Goal: Task Accomplishment & Management: Manage account settings

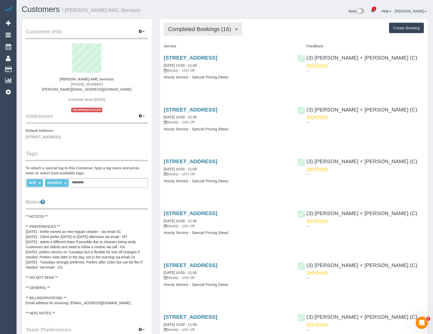
click at [200, 29] on span "Completed Bookings (16)" at bounding box center [201, 29] width 66 height 6
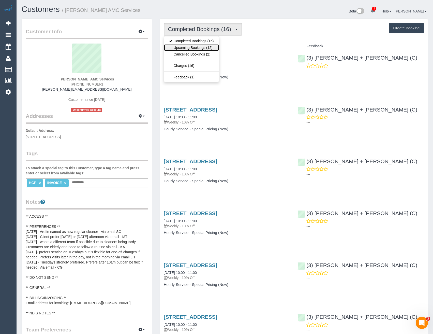
click at [207, 47] on link "Upcoming Bookings (12)" at bounding box center [191, 47] width 55 height 7
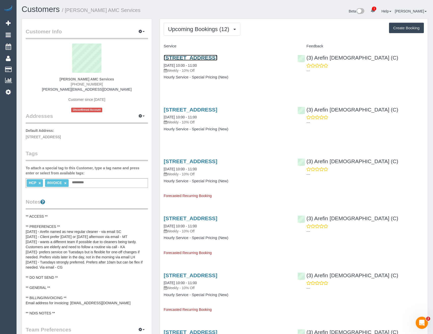
click at [218, 57] on link "27 A Gungarlan Dr, Keilor East, VIC 3033" at bounding box center [191, 58] width 54 height 6
click at [183, 34] on button "Upcoming Bookings (12)" at bounding box center [202, 29] width 77 height 13
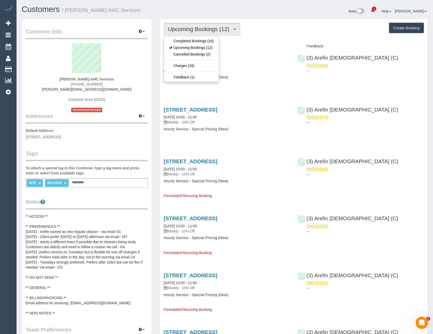
click at [227, 82] on div "27 A Gungarlan Dr, Keilor East, VIC 3033 18/08/2025 10:00 - 11:00 Weekly - 10% …" at bounding box center [227, 69] width 134 height 39
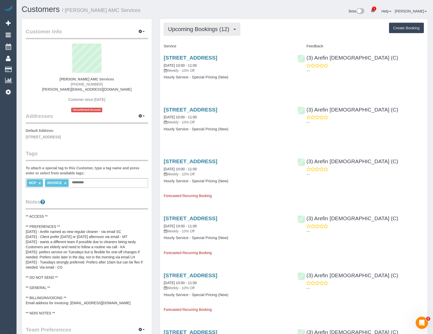
click at [195, 29] on span "Upcoming Bookings (12)" at bounding box center [200, 29] width 64 height 6
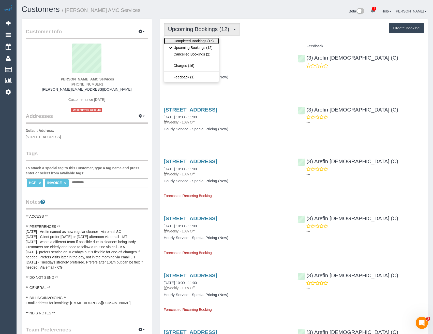
click at [187, 39] on link "Completed Bookings (16)" at bounding box center [191, 41] width 55 height 7
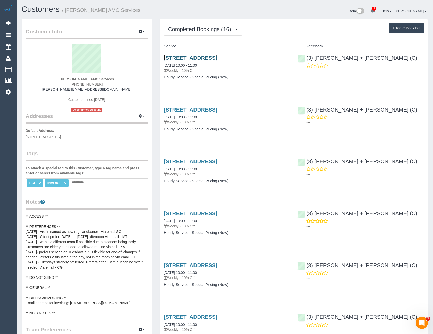
click at [198, 59] on link "27 A Gungarlan Dr, Keilor East, VIC 3033" at bounding box center [191, 58] width 54 height 6
click at [217, 213] on link "27 A Gungarlan Dr, Keilor East, VIC 3033" at bounding box center [191, 213] width 54 height 6
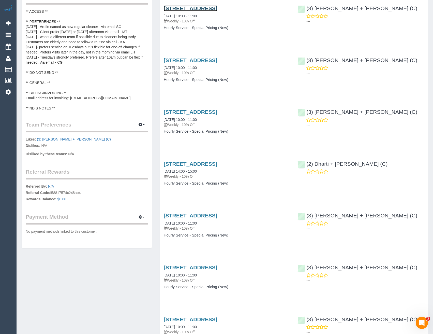
scroll to position [229, 0]
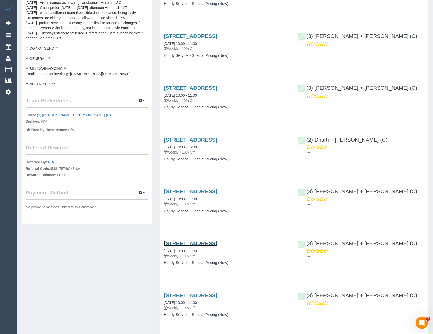
click at [218, 243] on link "27 A Gungarlan Dr, Keilor East, VIC 3033" at bounding box center [191, 243] width 54 height 6
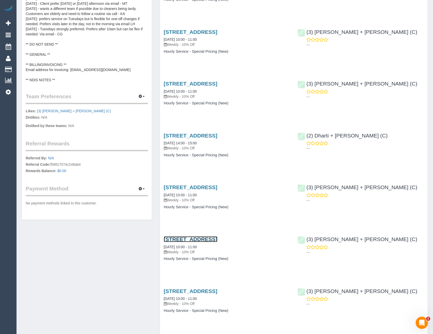
scroll to position [280, 0]
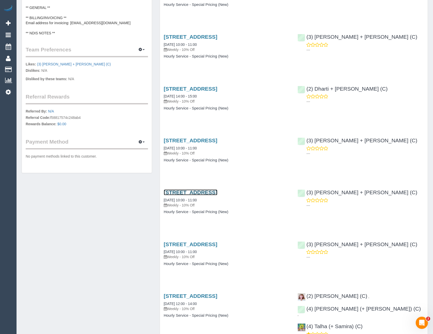
click at [218, 192] on link "27 A Gungarlan Dr, Keilor East, VIC 3033" at bounding box center [191, 192] width 54 height 6
click at [9, 93] on icon at bounding box center [8, 92] width 5 height 6
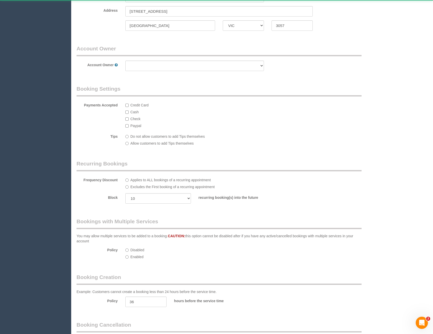
select select "string:AU"
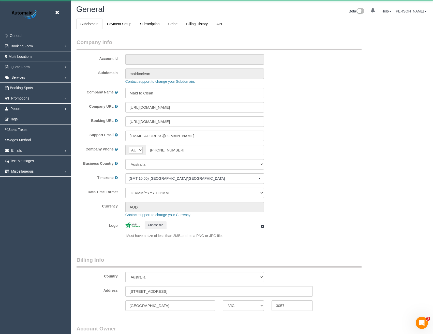
select select "1"
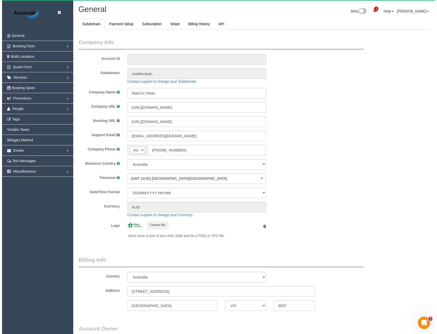
scroll to position [1163, 433]
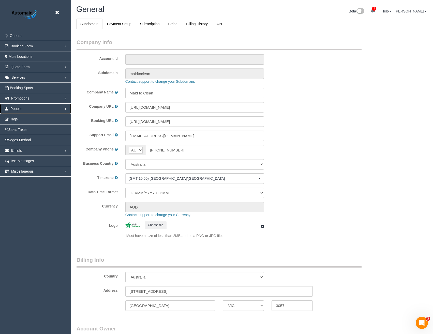
click at [21, 110] on span "People" at bounding box center [15, 109] width 11 height 4
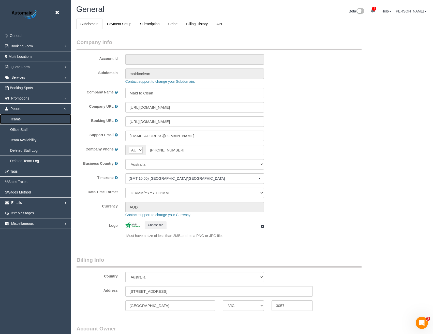
click at [22, 118] on link "Teams" at bounding box center [35, 119] width 71 height 10
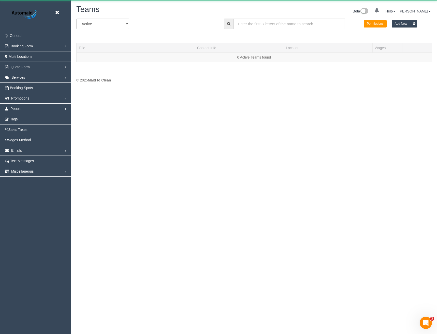
scroll to position [90, 437]
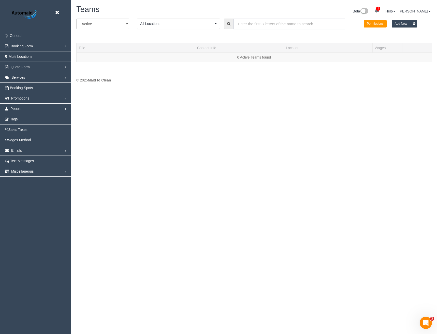
click at [252, 25] on input "text" at bounding box center [289, 24] width 111 height 10
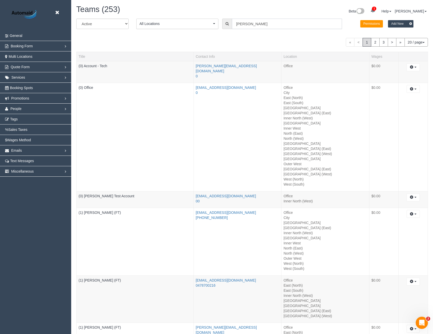
scroll to position [145, 437]
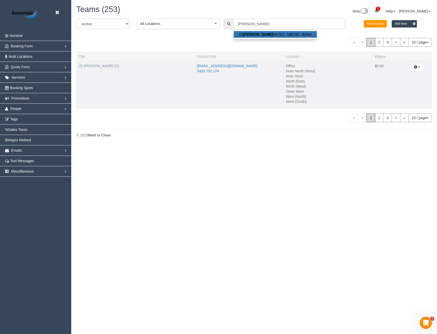
type input "Gavin"
click at [101, 66] on link "(3) Gavin Ive (C)" at bounding box center [99, 66] width 40 height 4
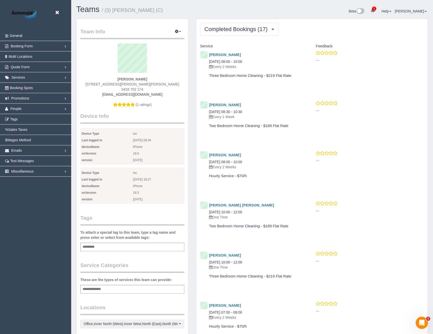
scroll to position [971, 433]
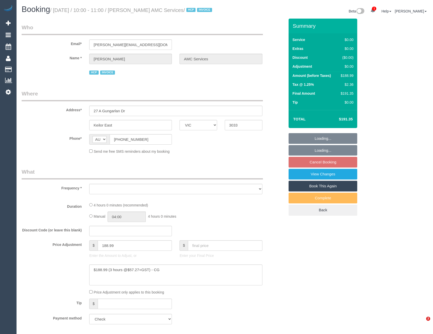
select select "VIC"
select select "number:28"
select select "number:14"
select select "number:19"
select select "number:24"
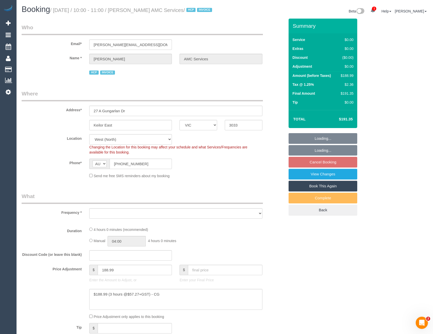
select select "object:760"
select select "240"
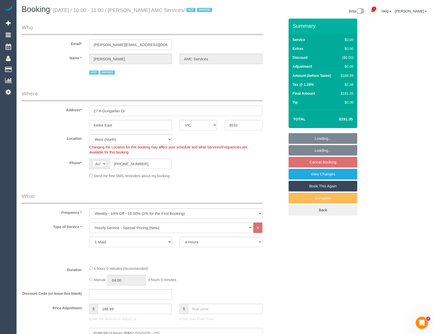
select select "object:1479"
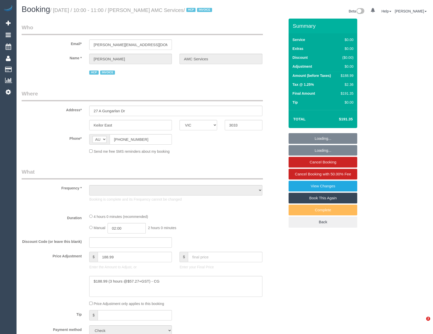
select select "VIC"
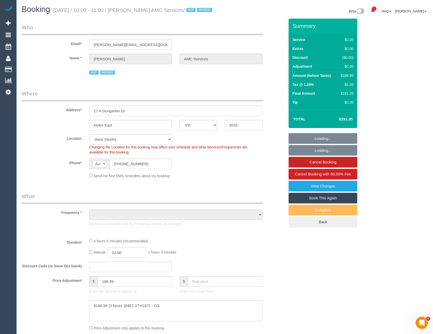
select select "object:1290"
select select "240"
select select "number:28"
select select "number:14"
select select "number:19"
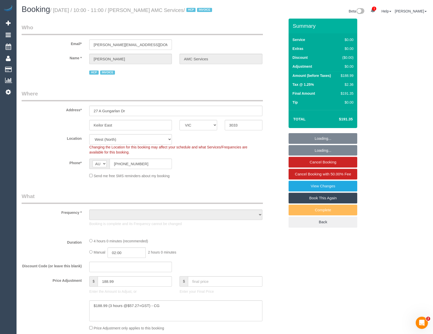
select select "number:24"
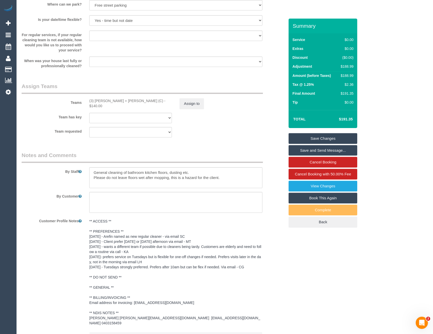
scroll to position [547, 0]
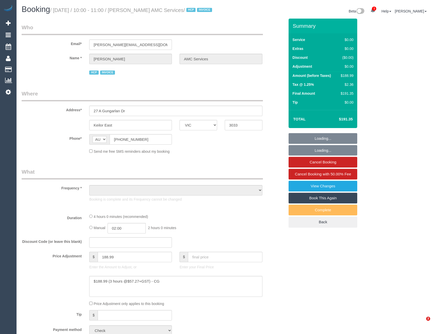
select select "VIC"
select select "number:28"
select select "number:14"
select select "number:19"
select select "number:24"
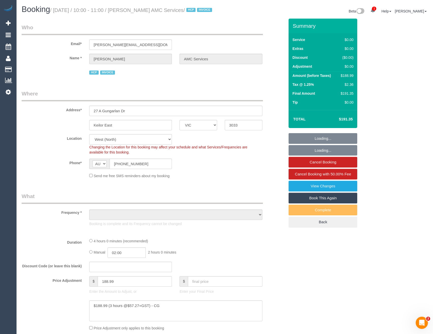
select select "object:710"
select select "240"
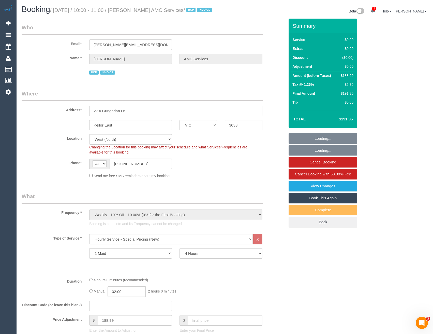
select select "object:1412"
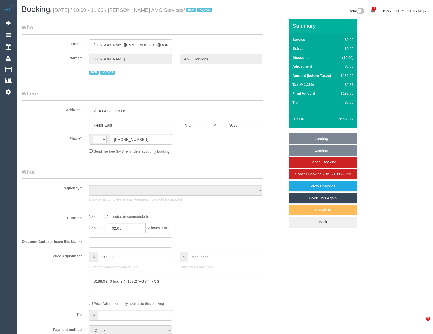
select select "VIC"
select select "string:AU"
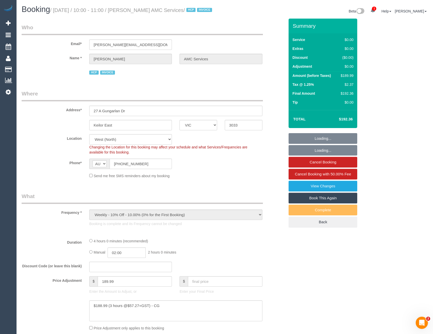
select select "object:669"
select select "240"
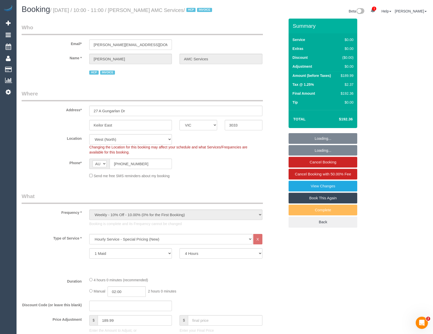
select select "number:28"
select select "number:14"
select select "number:19"
select select "number:24"
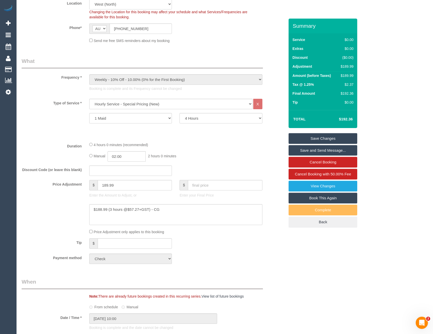
scroll to position [51, 0]
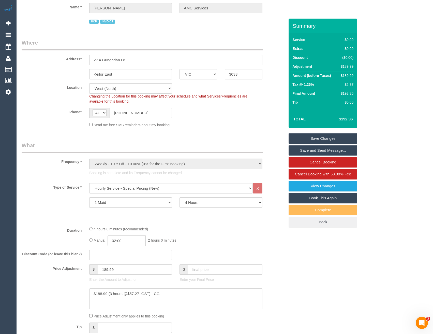
click at [193, 221] on div "Type of Service * Hourly Service - $70/h Hourly Service - $65/h Hourly Service …" at bounding box center [153, 202] width 263 height 39
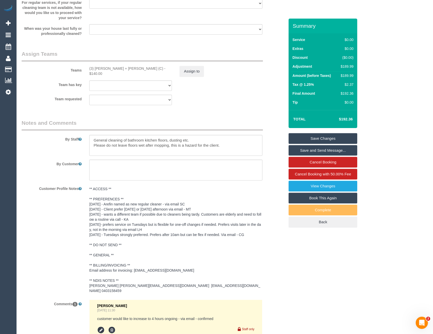
scroll to position [681, 0]
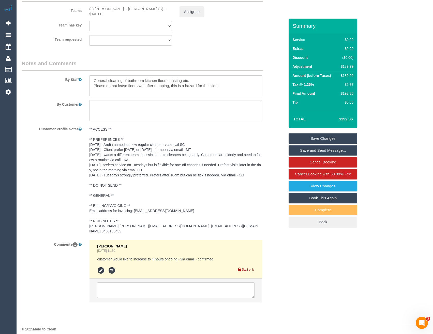
click at [223, 225] on pre "** ACCESS ** ** PREFERENCES ** [DATE] - Arefin named as new regular cleaner - v…" at bounding box center [175, 180] width 173 height 107
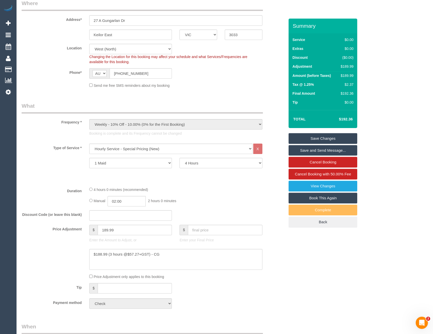
scroll to position [0, 0]
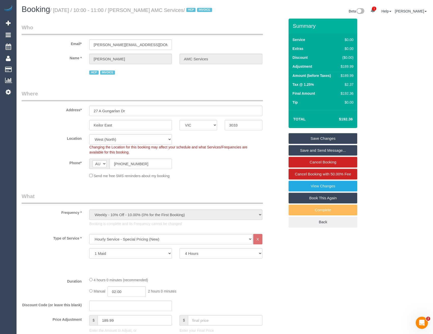
click at [173, 15] on div "Booking / June 10, 2025 / 10:00 - 11:00 / Anwar Rafla AMC Services / HCP INVOICE" at bounding box center [121, 10] width 207 height 11
drag, startPoint x: 186, startPoint y: 10, endPoint x: 127, endPoint y: 11, distance: 59.6
click at [127, 11] on small "/ June 10, 2025 / 10:00 - 11:00 / Anwar Rafla AMC Services / HCP INVOICE" at bounding box center [132, 10] width 164 height 6
copy small "Anwar Rafla AMC Services"
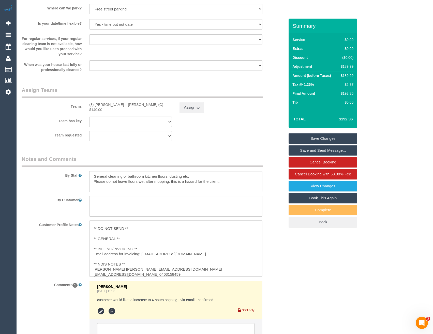
scroll to position [61, 0]
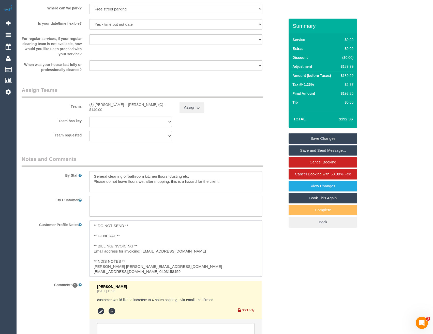
drag, startPoint x: 186, startPoint y: 267, endPoint x: 123, endPoint y: 266, distance: 62.8
click at [123, 266] on textarea "** ACCESS ** ** PREFERENCES ** [DATE] - Arefin named as new regular cleaner - v…" at bounding box center [175, 248] width 173 height 56
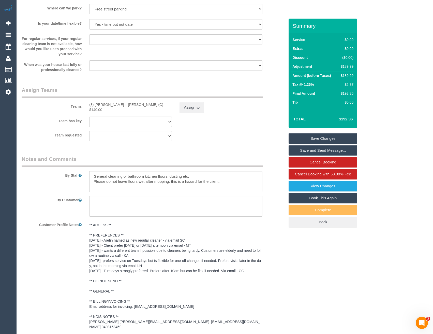
click at [147, 76] on fieldset "Custom Fields Plain Text Some of our cleaning teams have allergies or other rea…" at bounding box center [153, 0] width 263 height 151
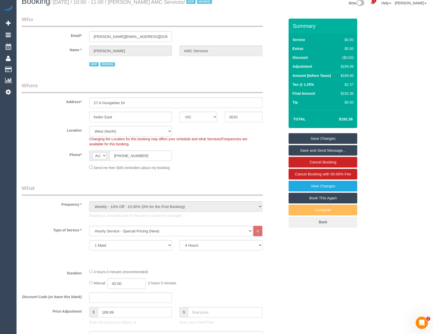
scroll to position [0, 0]
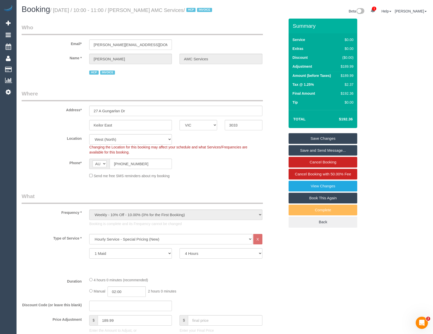
drag, startPoint x: 188, startPoint y: 10, endPoint x: 127, endPoint y: 13, distance: 61.1
click at [127, 13] on small "/ June 10, 2025 / 10:00 - 11:00 / Anwar Rafla AMC Services / HCP INVOICE" at bounding box center [132, 10] width 164 height 6
copy small "Anwar Rafla AMC Services"
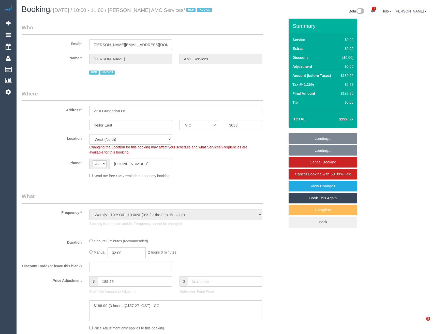
select select "VIC"
select select "object:574"
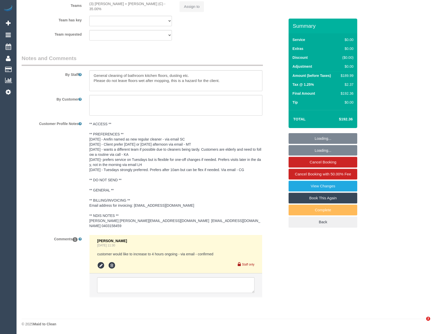
select select "240"
select select "number:28"
select select "number:14"
select select "number:19"
select select "number:24"
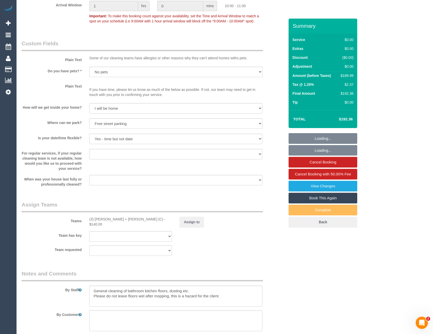
scroll to position [610, 0]
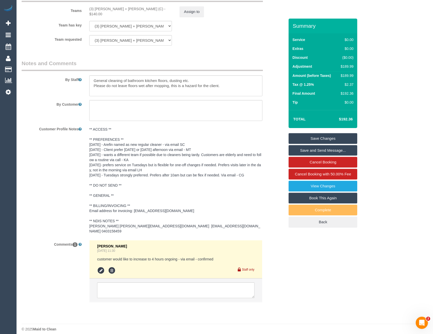
click at [205, 228] on pre "** ACCESS ** ** PREFERENCES ** 14/08/2025 - Arefin named as new regular cleaner…" at bounding box center [175, 180] width 173 height 107
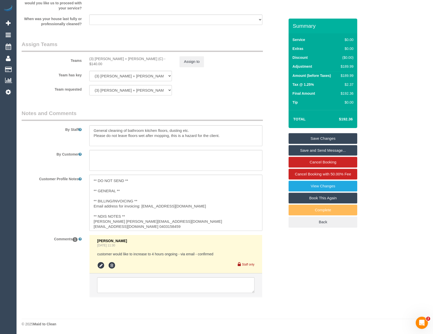
scroll to position [61, 0]
drag, startPoint x: 188, startPoint y: 221, endPoint x: 253, endPoint y: 221, distance: 64.6
click at [253, 221] on textarea "** ACCESS ** ** PREFERENCES ** 14/08/2025 - Arefin named as new regular cleaner…" at bounding box center [175, 203] width 173 height 56
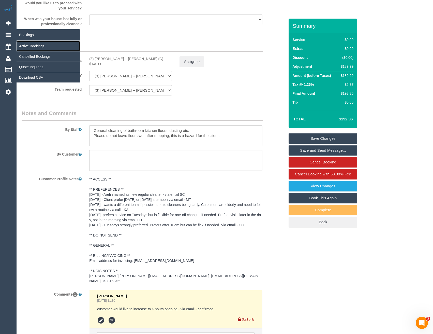
click at [36, 45] on link "Active Bookings" at bounding box center [49, 46] width 64 height 10
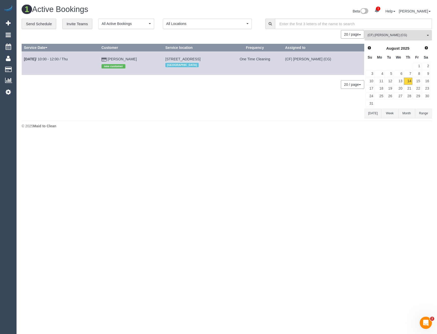
click at [414, 36] on span "(CF) Kasun De Silva (CG)" at bounding box center [397, 35] width 58 height 4
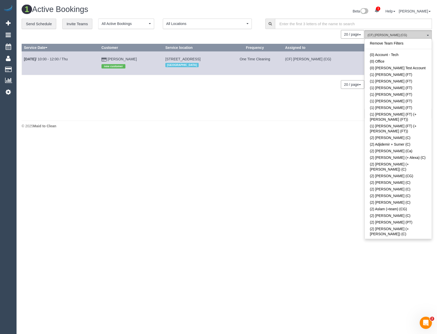
scroll to position [1318, 0]
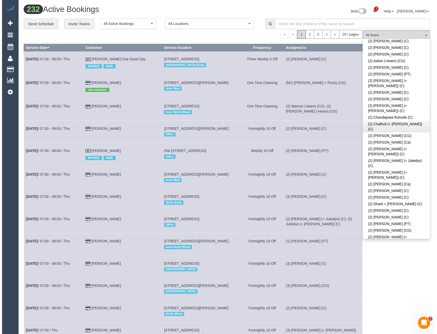
scroll to position [72, 0]
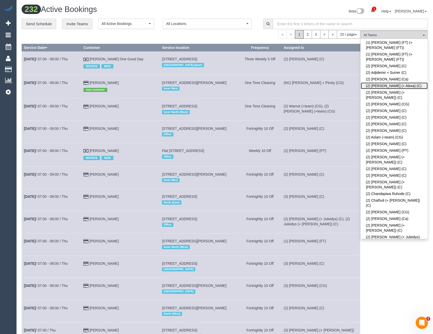
click at [387, 82] on link "(2) [PERSON_NAME] (+ Alexa) (C)" at bounding box center [394, 85] width 67 height 7
click at [397, 252] on div "(2) Alejandro (+ Alexa) (C) All Teams Remove Team Filters (0) Account - Tech (0…" at bounding box center [394, 284] width 67 height 508
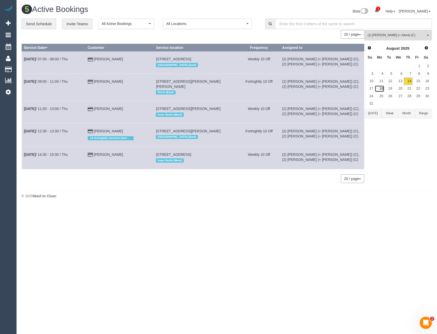
click at [380, 88] on link "18" at bounding box center [379, 88] width 9 height 7
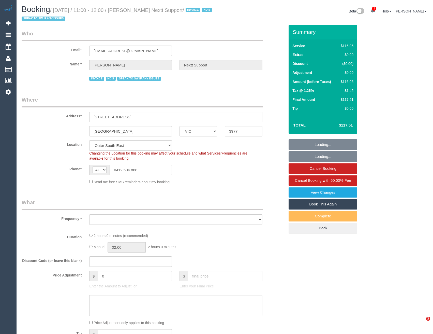
select select "VIC"
select select "object:741"
select select "number:28"
select select "number:14"
select select "number:19"
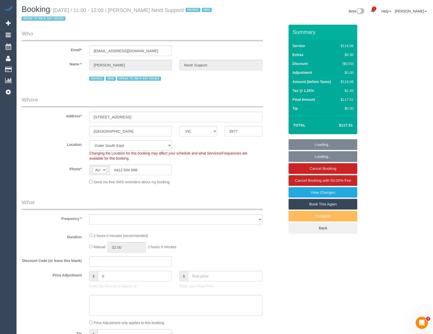
select select "number:25"
select select "number:34"
select select "number:11"
select select "object:1057"
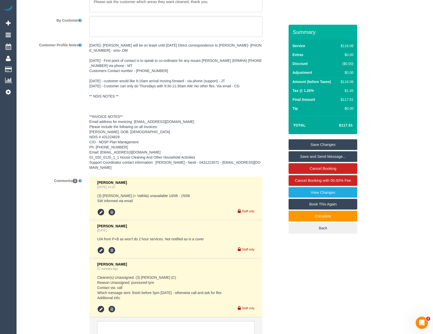
scroll to position [784, 0]
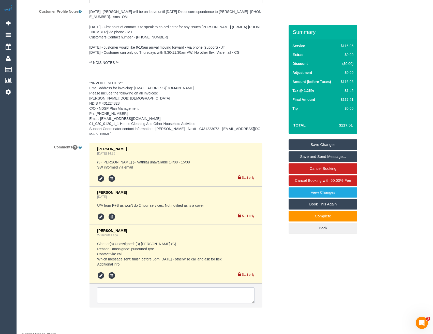
click at [121, 287] on textarea at bounding box center [175, 295] width 157 height 16
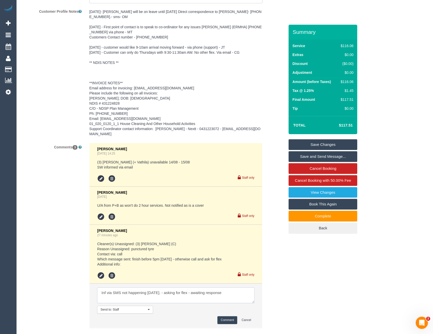
type textarea "Inf via SMS not happening today. - asking for flex - awaiting response"
click at [225, 316] on button "Comment" at bounding box center [228, 320] width 20 height 8
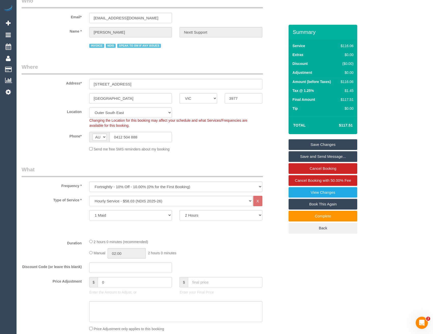
scroll to position [0, 0]
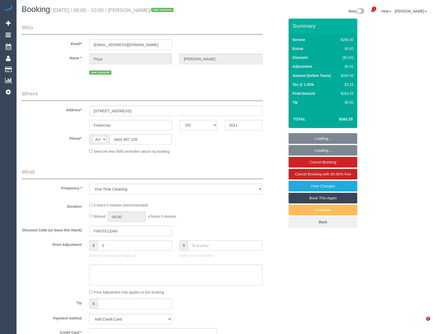
select select "VIC"
select select "string:stripe-pm_1Rse2P2GScqysDRV0Vf8YtA3"
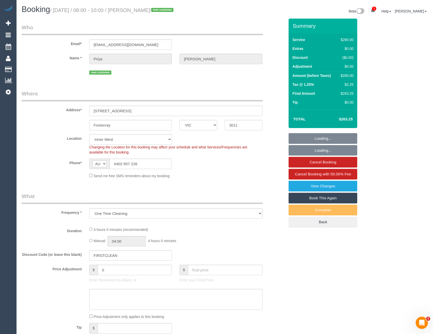
select select "object:781"
select select "number:28"
select select "number:14"
select select "number:20"
select select "number:25"
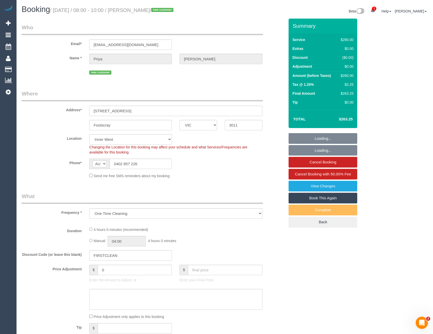
select select "number:12"
select select "240"
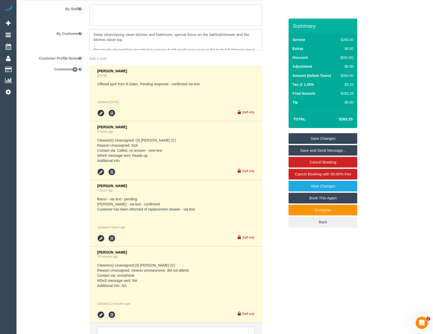
scroll to position [916, 0]
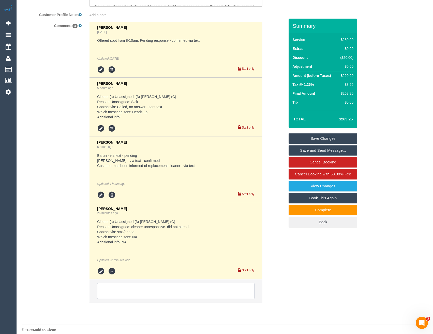
click at [137, 292] on textarea at bounding box center [175, 291] width 157 height 16
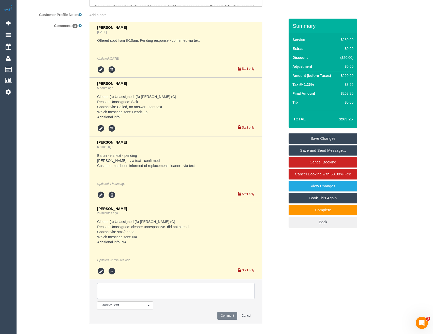
paste textarea "away from 2 to 4PM then available after 4PM can't leave a key - cleaners from t…"
type textarea "away from 2 to 4PM then available after 4PM can't leave a key - cleaners from t…"
click at [226, 317] on button "Comment" at bounding box center [228, 316] width 20 height 8
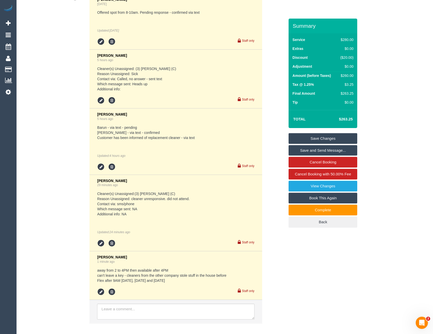
scroll to position [970, 0]
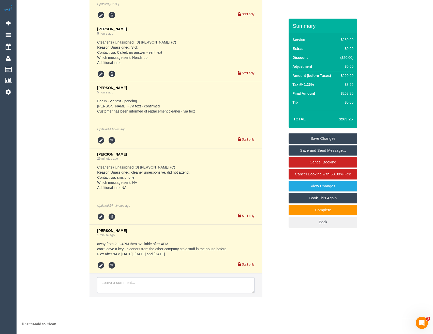
click at [147, 284] on textarea at bounding box center [175, 285] width 157 height 16
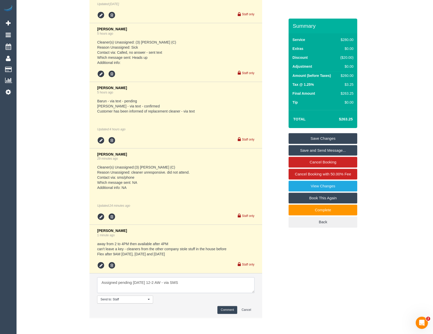
type textarea "Assigned pending monday 18/8 12-2 AW - via SMS"
drag, startPoint x: 222, startPoint y: 305, endPoint x: 223, endPoint y: 309, distance: 4.6
click at [222, 307] on li "Send to: Staff Nothing selected Send to: Staff Send to: Customer Send to: Team …" at bounding box center [176, 295] width 173 height 44
click at [223, 309] on button "Comment" at bounding box center [228, 310] width 20 height 8
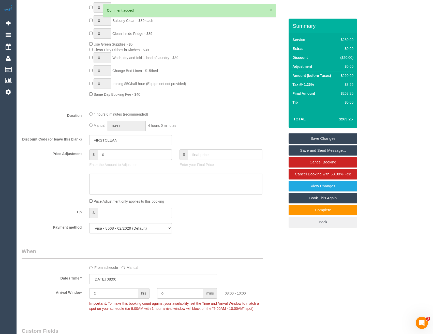
scroll to position [334, 0]
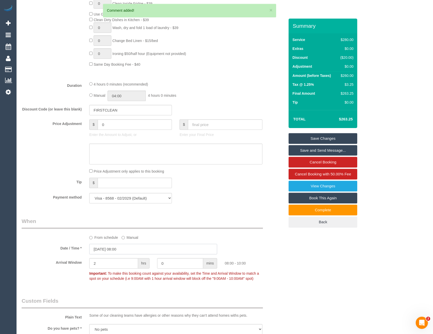
click at [133, 245] on input "14/08/2025 08:00" at bounding box center [153, 249] width 128 height 10
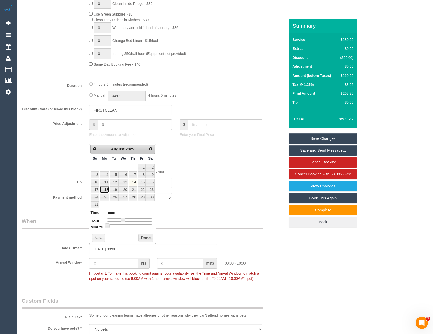
click at [104, 189] on link "18" at bounding box center [104, 189] width 9 height 7
type input "18/08/2025 09:00"
type input "*****"
type input "18/08/2025 10:00"
type input "*****"
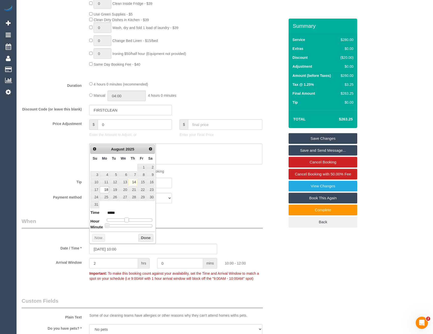
type input "18/08/2025 11:00"
type input "*****"
type input "18/08/2025 12:00"
type input "*****"
drag, startPoint x: 123, startPoint y: 220, endPoint x: 132, endPoint y: 221, distance: 8.9
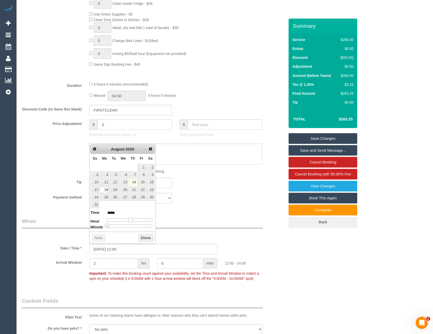
click at [132, 221] on span at bounding box center [130, 220] width 5 height 5
click at [143, 236] on button "Done" at bounding box center [145, 238] width 15 height 8
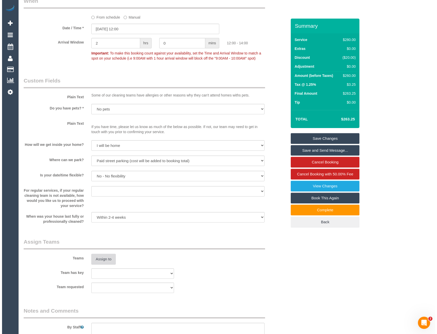
scroll to position [614, 0]
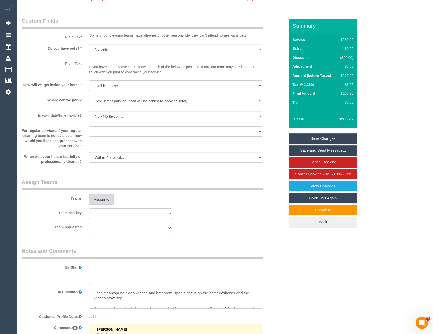
click at [104, 198] on button "Assign to" at bounding box center [101, 199] width 24 height 11
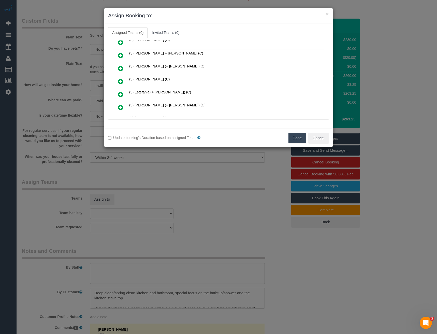
scroll to position [153, 0]
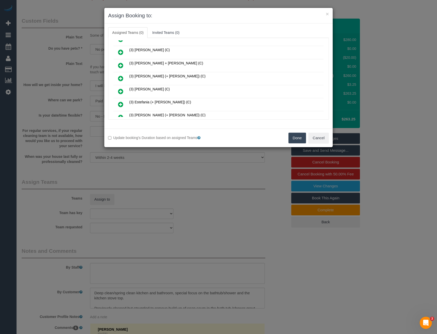
click at [121, 63] on icon at bounding box center [120, 65] width 5 height 6
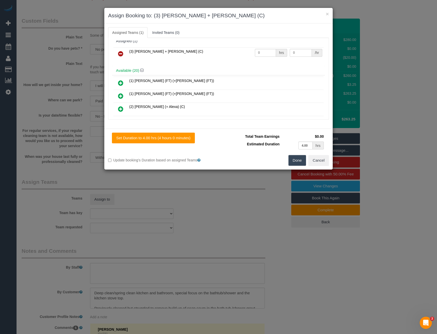
scroll to position [0, 0]
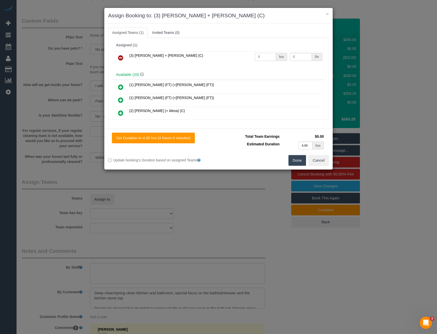
drag, startPoint x: 260, startPoint y: 58, endPoint x: 224, endPoint y: 59, distance: 36.7
click at [233, 60] on tr "(3) Avneet + Amarjit (C) 0 hrs 0 /hr" at bounding box center [218, 57] width 210 height 13
type input "4"
type input "35"
click at [299, 161] on button "Done" at bounding box center [298, 160] width 18 height 11
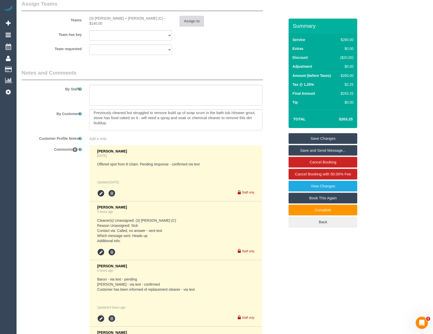
scroll to position [25, 0]
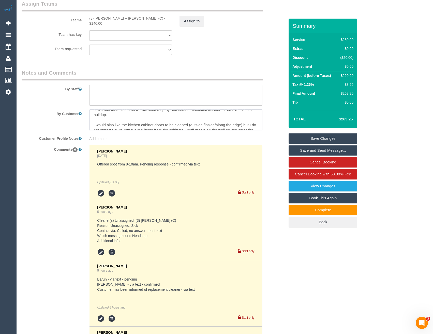
click at [136, 120] on textarea at bounding box center [175, 119] width 173 height 21
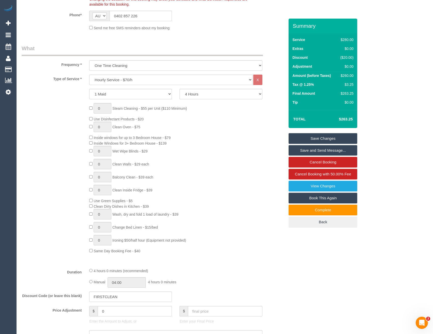
scroll to position [204, 0]
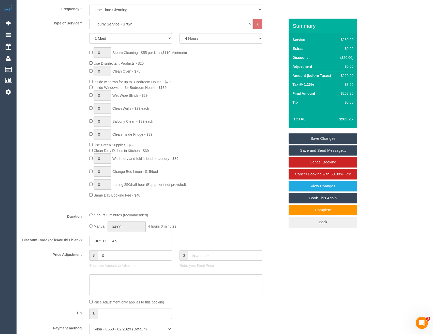
click at [90, 228] on div "Manual 04:00 4 hours 0 minutes" at bounding box center [175, 226] width 173 height 10
click at [91, 223] on div "Manual 04:00 4 hours 0 minutes" at bounding box center [175, 226] width 173 height 10
click at [127, 226] on input "04:00" at bounding box center [127, 226] width 38 height 10
type input "02:00"
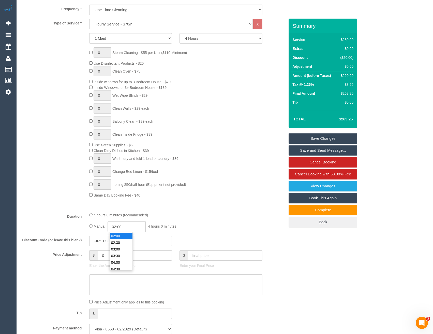
click at [120, 237] on li "02:00" at bounding box center [121, 236] width 23 height 7
click at [211, 213] on div "4 hours 0 minutes (recommended)" at bounding box center [175, 215] width 173 height 6
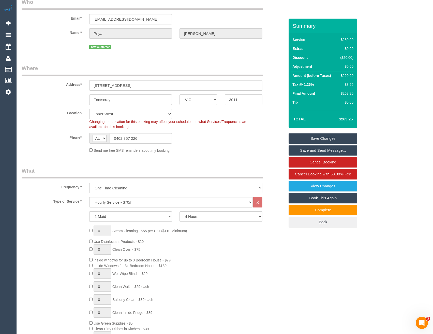
click at [312, 139] on link "Save Changes" at bounding box center [323, 138] width 69 height 11
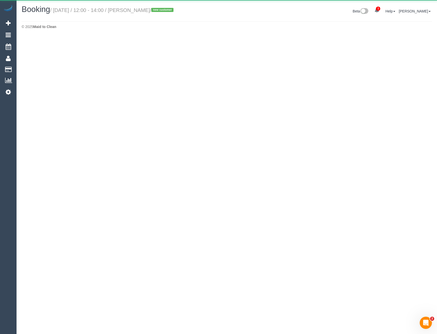
select select "VIC"
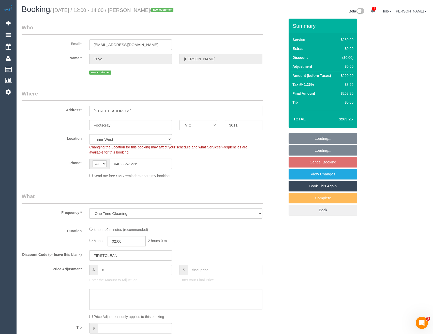
select select "object:6263"
select select "string:stripe-pm_1Rse2P2GScqysDRV0Vf8YtA3"
select select "240"
select select "number:28"
select select "number:14"
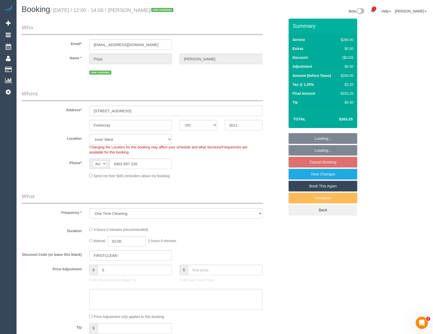
select select "number:20"
select select "number:25"
select select "number:12"
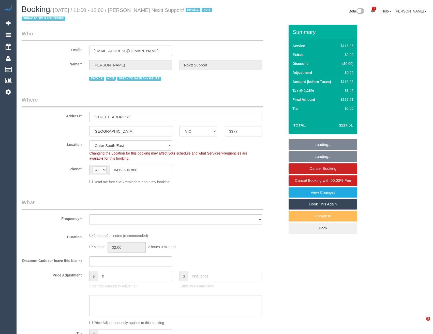
select select "VIC"
select select "object:773"
select select "number:28"
select select "number:14"
select select "number:19"
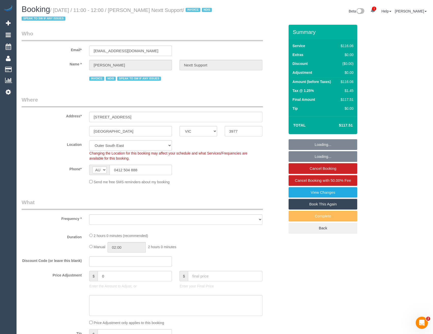
select select "number:25"
select select "number:34"
select select "number:11"
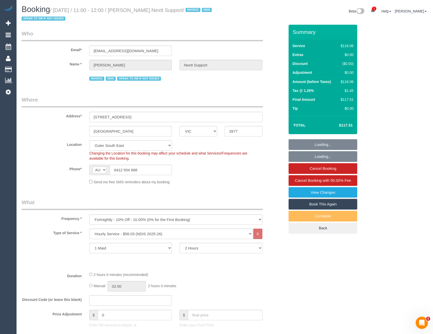
select select "object:1148"
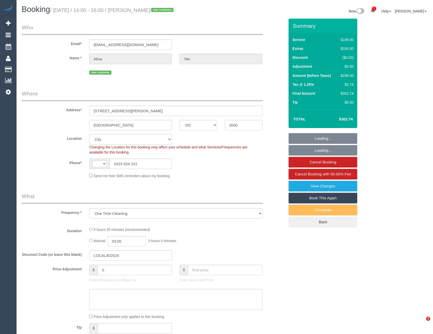
select select "VIC"
select select "object:604"
select select "string:AU"
select select "string:stripe-pm_1RlfUm2GScqysDRVPTatFc1t"
select select "number:28"
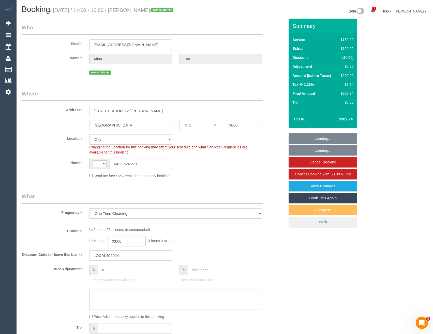
select select "number:14"
select select "number:19"
select select "number:25"
select select "number:26"
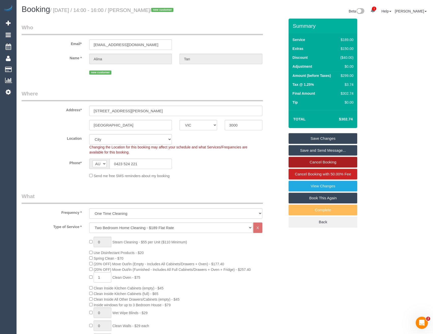
click at [321, 163] on link "Cancel Booking" at bounding box center [323, 162] width 69 height 11
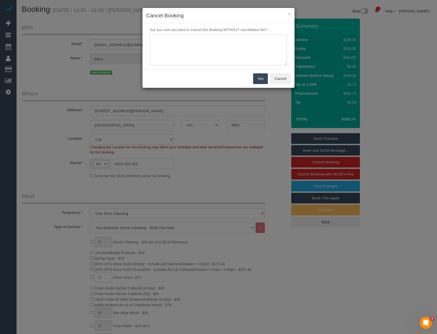
click at [210, 53] on textarea at bounding box center [218, 50] width 137 height 31
type textarea "Unable to find someone for the service in the timeframe the customer needs. - v…"
click at [258, 77] on button "Yes" at bounding box center [260, 78] width 15 height 11
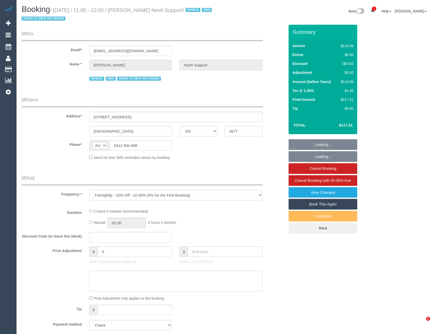
select select "VIC"
select select "number:28"
select select "number:14"
select select "number:19"
select select "number:25"
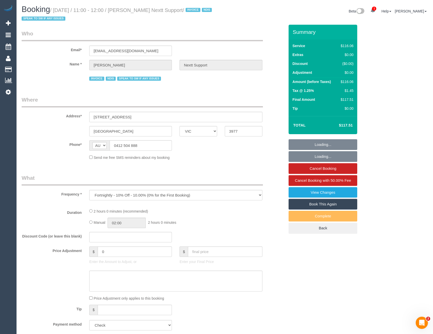
select select "number:34"
select select "number:11"
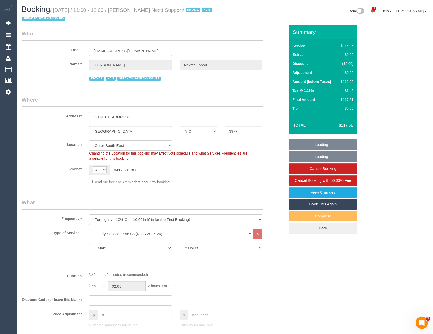
select select "object:837"
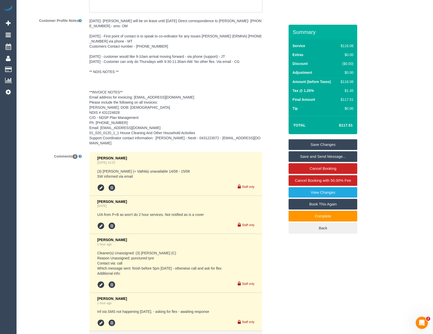
scroll to position [822, 0]
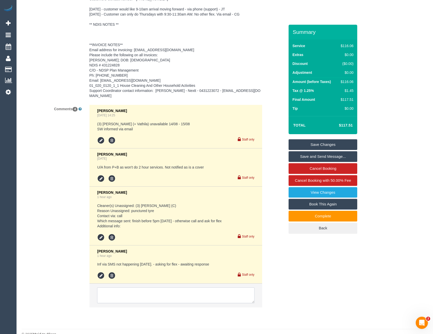
click at [147, 287] on textarea at bounding box center [175, 295] width 157 height 16
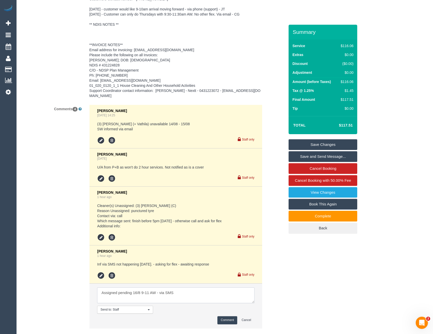
type textarea "Assigned pending 16/8 9-11 AW - via SMS"
click at [226, 316] on button "Comment" at bounding box center [228, 320] width 20 height 8
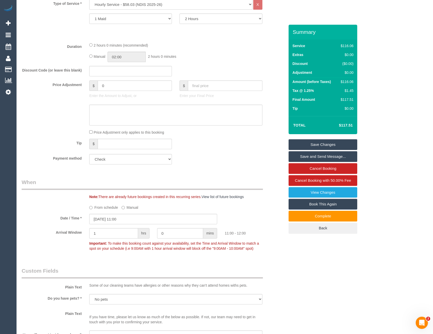
scroll to position [263, 0]
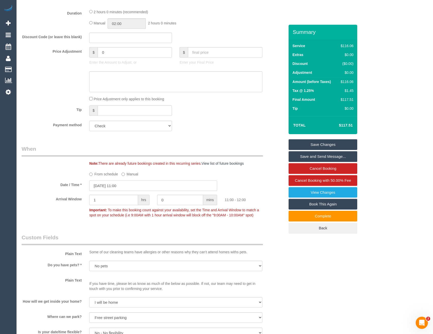
click at [126, 183] on input "14/08/2025 11:00" at bounding box center [153, 185] width 128 height 10
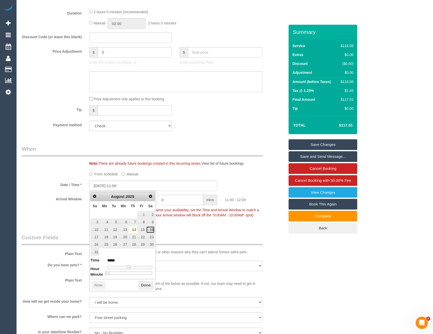
click at [152, 228] on link "16" at bounding box center [150, 229] width 8 height 7
type input "16/08/2025 10:00"
type input "*****"
type input "16/08/2025 09:00"
type input "*****"
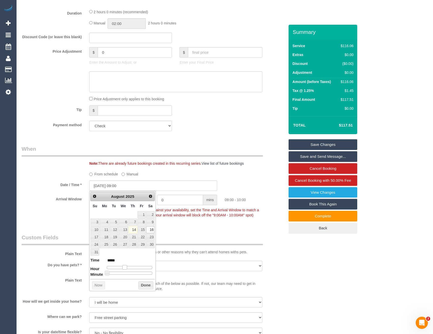
drag, startPoint x: 128, startPoint y: 267, endPoint x: 125, endPoint y: 267, distance: 3.6
click at [125, 267] on span at bounding box center [124, 267] width 5 height 5
click at [145, 285] on button "Done" at bounding box center [145, 285] width 15 height 8
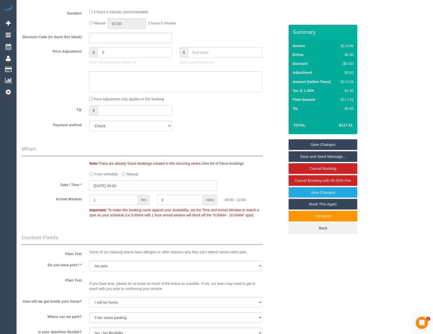
drag, startPoint x: 114, startPoint y: 203, endPoint x: 77, endPoint y: 207, distance: 37.2
click at [77, 207] on div "Arrival Window 1 hrs 0 mins 09:00 - 10:00 Important: To make this booking count…" at bounding box center [153, 207] width 271 height 25
type input "2"
click at [123, 238] on legend "Custom Fields" at bounding box center [142, 239] width 241 height 11
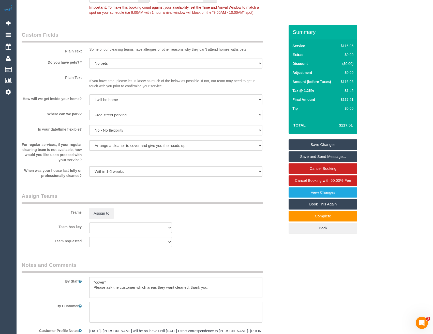
scroll to position [492, 0]
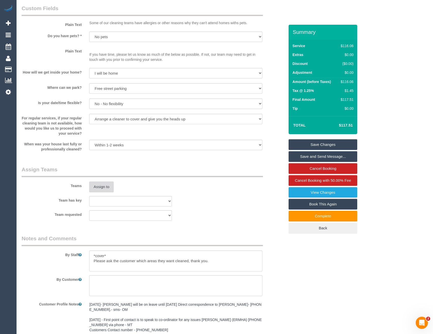
click at [105, 192] on button "Assign to" at bounding box center [101, 186] width 24 height 11
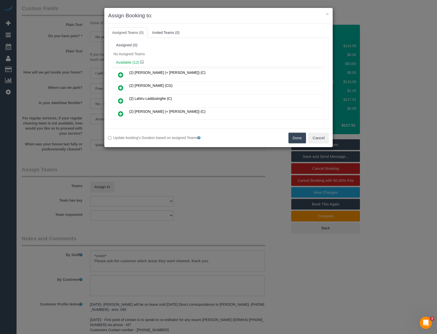
click at [122, 87] on icon at bounding box center [120, 88] width 5 height 6
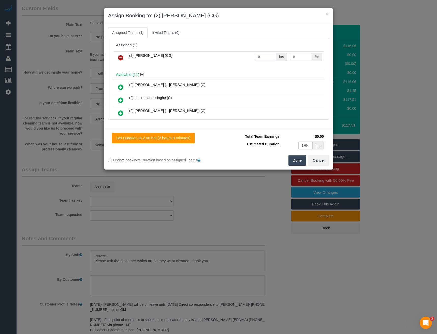
drag, startPoint x: 259, startPoint y: 57, endPoint x: 247, endPoint y: 61, distance: 12.6
click at [247, 61] on tr "(2) Chemitha Wijesinghe (CG) 0 hrs 0 /hr" at bounding box center [218, 57] width 210 height 13
type input "2"
type input "41.25"
click at [302, 158] on button "Done" at bounding box center [298, 160] width 18 height 11
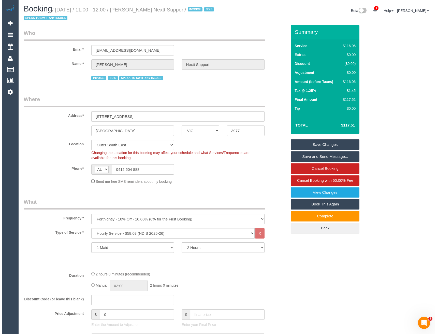
scroll to position [0, 0]
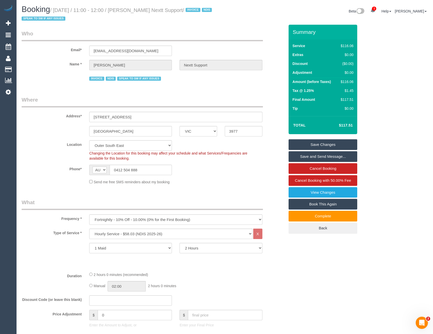
click at [307, 146] on link "Save Changes" at bounding box center [323, 144] width 69 height 11
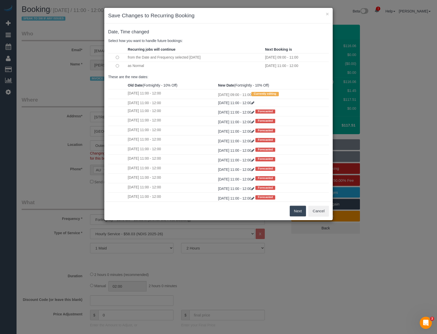
click at [296, 212] on button "Next" at bounding box center [298, 211] width 17 height 11
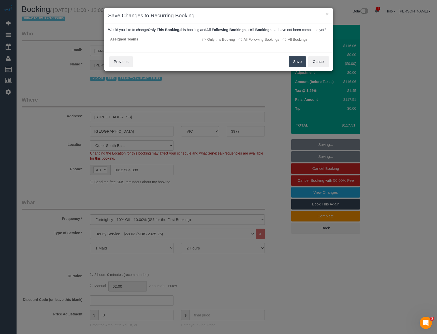
click at [299, 67] on button "Save" at bounding box center [297, 61] width 17 height 11
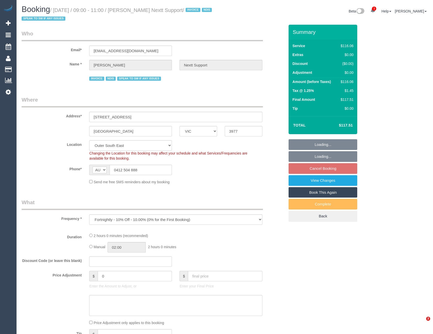
select select "VIC"
select select "object:843"
select select "number:28"
select select "number:14"
select select "number:19"
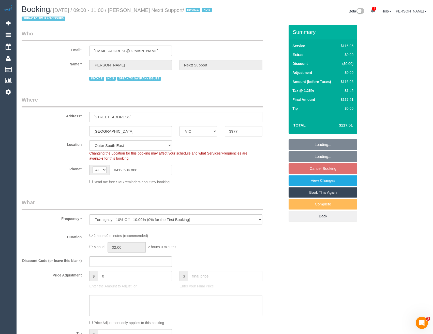
select select "number:25"
select select "number:34"
select select "number:11"
select select "VIC"
select select "object:843"
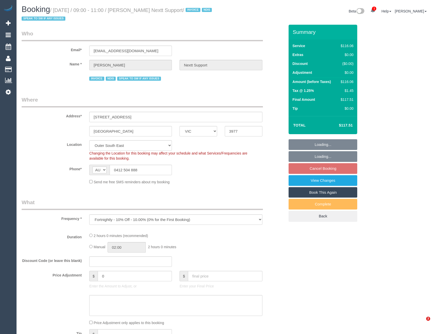
click at [29, 48] on link "Active Bookings" at bounding box center [49, 46] width 64 height 10
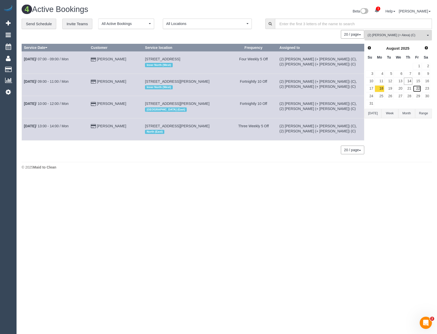
click at [419, 89] on link "22" at bounding box center [417, 88] width 8 height 7
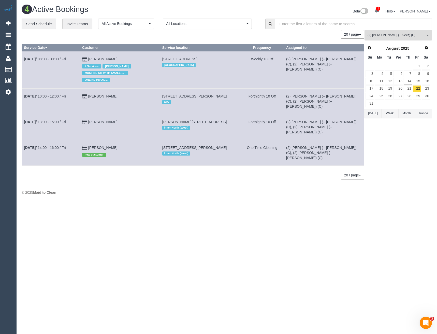
click at [385, 34] on span "(2) Alejandro (+ Alexa) (C)" at bounding box center [397, 35] width 58 height 4
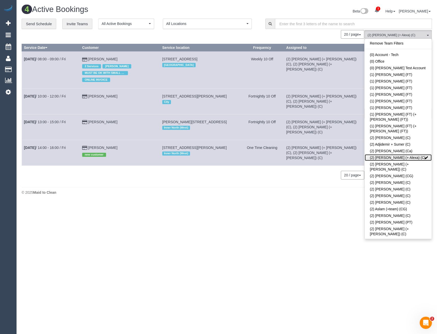
drag, startPoint x: 399, startPoint y: 148, endPoint x: 354, endPoint y: 157, distance: 46.3
click at [400, 154] on link "(2) Alejandro (+ Alexa) (C)" at bounding box center [398, 157] width 67 height 7
click at [307, 192] on footer "© 2025 Maid to Clean" at bounding box center [227, 192] width 410 height 10
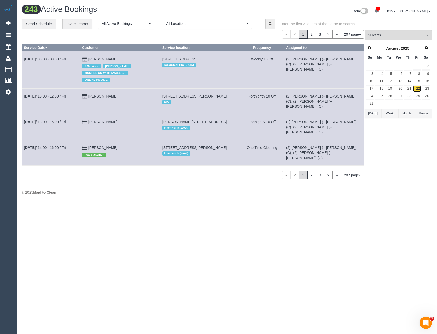
click at [419, 90] on link "22" at bounding box center [417, 88] width 8 height 7
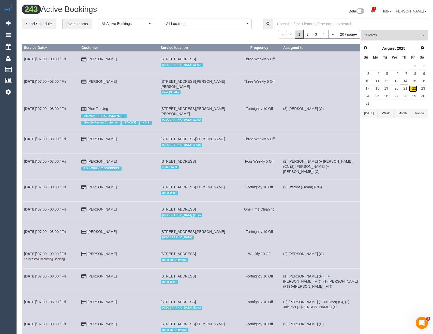
click at [414, 88] on link "22" at bounding box center [413, 88] width 8 height 7
click at [414, 81] on link "15" at bounding box center [413, 81] width 8 height 7
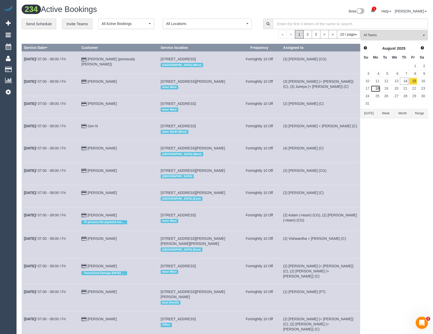
click at [378, 89] on link "18" at bounding box center [375, 88] width 9 height 7
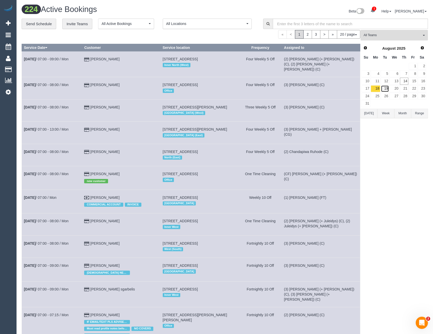
click at [384, 89] on link "19" at bounding box center [385, 88] width 8 height 7
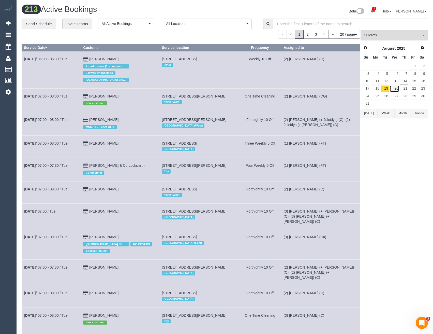
click at [395, 88] on link "20" at bounding box center [395, 88] width 10 height 7
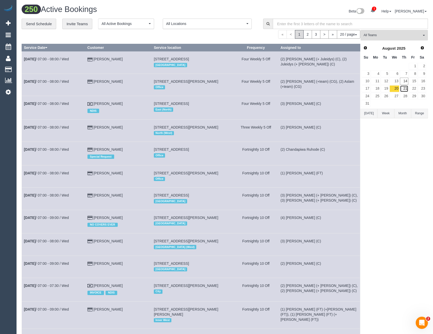
click at [405, 88] on link "21" at bounding box center [404, 88] width 8 height 7
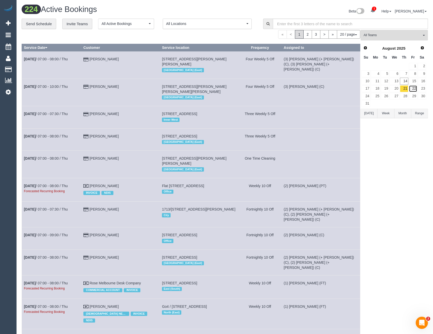
click at [412, 88] on link "22" at bounding box center [413, 88] width 8 height 7
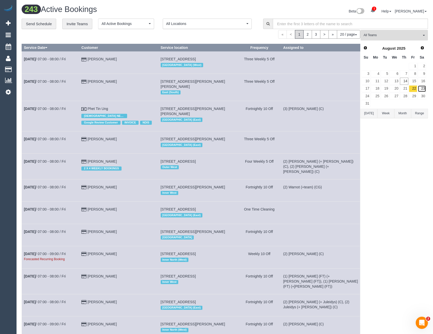
click at [420, 89] on link "23" at bounding box center [422, 88] width 8 height 7
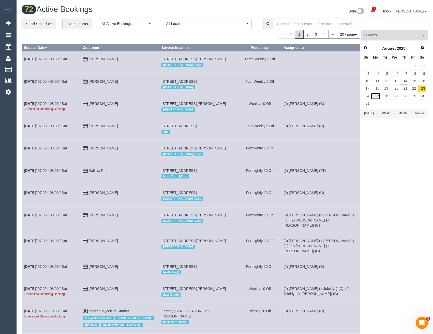
click at [378, 95] on link "25" at bounding box center [375, 96] width 9 height 7
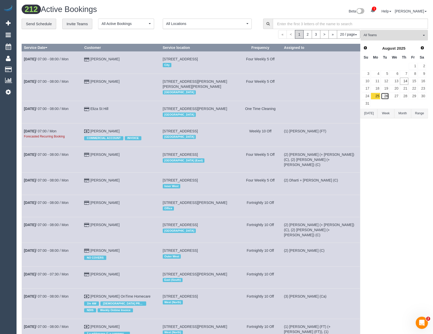
click at [387, 95] on link "26" at bounding box center [385, 96] width 8 height 7
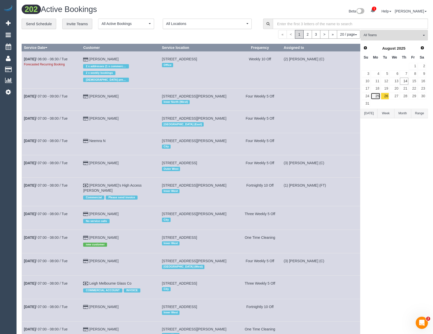
click at [378, 95] on link "25" at bounding box center [375, 96] width 9 height 7
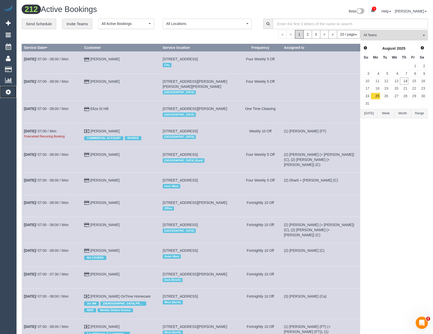
click at [9, 91] on icon at bounding box center [8, 92] width 5 height 6
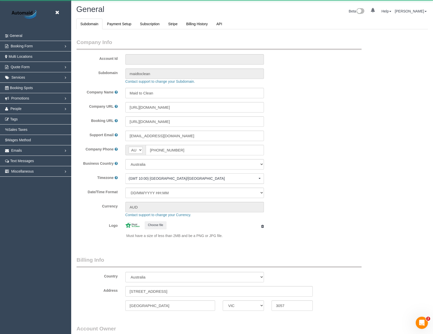
select select "1"
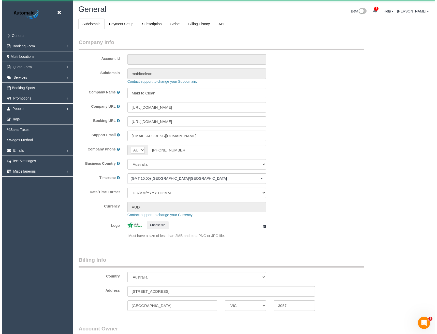
scroll to position [1163, 433]
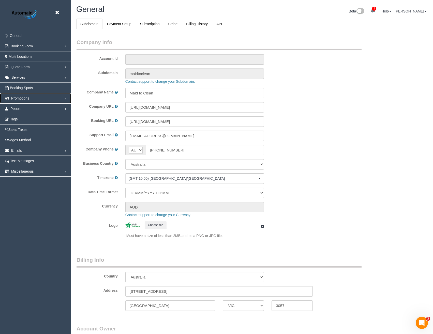
click at [20, 100] on link "Promotions" at bounding box center [35, 98] width 71 height 10
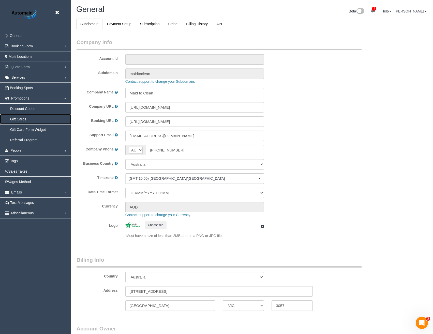
click at [20, 120] on link "Gift Cards" at bounding box center [35, 119] width 71 height 10
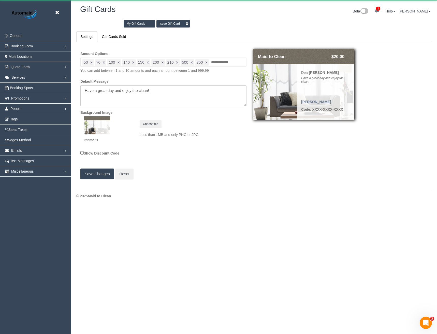
scroll to position [206, 437]
click at [174, 23] on link "Issue Gift Card" at bounding box center [172, 23] width 33 height 7
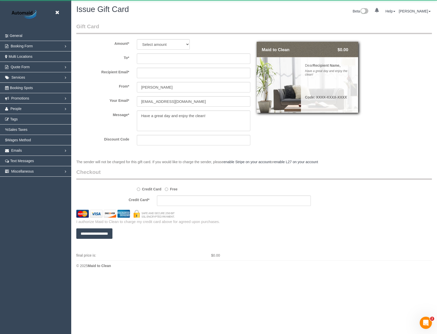
scroll to position [276, 437]
click at [166, 46] on select "Select amount $50.00 $70.00 $100.00 $140.00 $150.00 $200.00 $210.00 $500.00 $75…" at bounding box center [163, 44] width 53 height 10
select select "50"
click at [137, 39] on select "Select amount $50.00 $70.00 $100.00 $140.00 $150.00 $200.00 $210.00 $500.00 $75…" at bounding box center [163, 44] width 53 height 10
click at [160, 58] on input "text" at bounding box center [193, 58] width 113 height 10
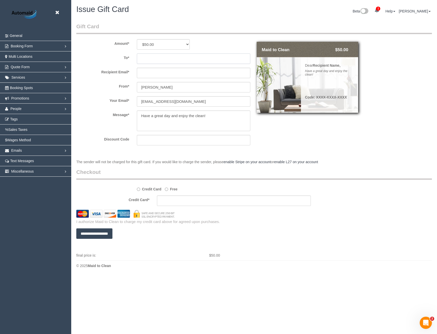
click at [150, 59] on input "text" at bounding box center [193, 58] width 113 height 10
click at [147, 60] on input "text" at bounding box center [193, 58] width 113 height 10
paste input "tspa178@gmail.com"
type input "tspa178@gmail.com"
click at [159, 46] on select "Select amount $50.00 $70.00 $100.00 $140.00 $150.00 $200.00 $210.00 $500.00 $75…" at bounding box center [163, 44] width 53 height 10
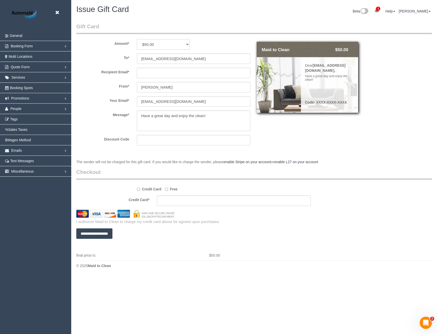
select select "70"
click at [137, 39] on select "Select amount $50.00 $70.00 $100.00 $140.00 $150.00 $200.00 $210.00 $500.00 $75…" at bounding box center [163, 44] width 53 height 10
click at [221, 45] on div "Amount * Select amount $50.00 $70.00 $100.00 $140.00 $150.00 $200.00 $210.00 $5…" at bounding box center [164, 44] width 182 height 10
click at [161, 74] on input "text" at bounding box center [193, 73] width 113 height 10
drag, startPoint x: 177, startPoint y: 60, endPoint x: 133, endPoint y: 57, distance: 43.9
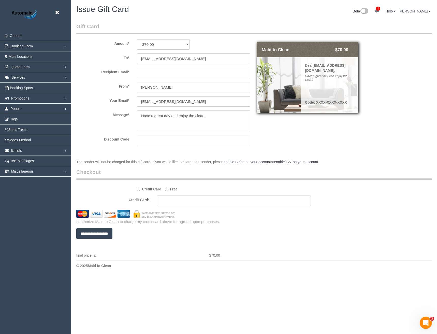
click at [133, 57] on div "tspa178@gmail.com" at bounding box center [193, 58] width 121 height 10
click at [148, 73] on input "text" at bounding box center [193, 73] width 113 height 10
paste input "tspa178@gmail.com"
type input "tspa178@gmail.com"
click at [151, 57] on input "text" at bounding box center [193, 58] width 113 height 10
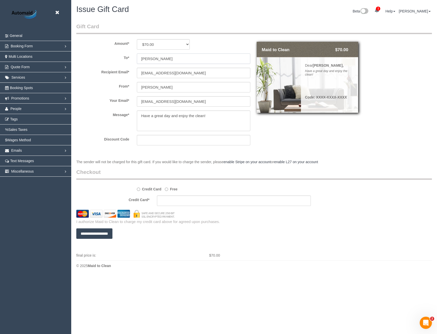
type input "Alina Tan"
drag, startPoint x: 170, startPoint y: 88, endPoint x: 138, endPoint y: 89, distance: 31.9
click at [138, 89] on input "[PERSON_NAME]" at bounding box center [193, 87] width 113 height 10
type input "Maid to Clean"
drag, startPoint x: 151, startPoint y: 102, endPoint x: 119, endPoint y: 102, distance: 32.3
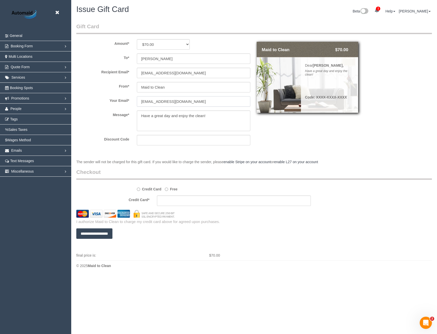
click at [119, 102] on div "Your Email * bronie@maidtoclean.com.au" at bounding box center [164, 101] width 182 height 10
type input "[EMAIL_ADDRESS][DOMAIN_NAME]"
drag, startPoint x: 218, startPoint y: 115, endPoint x: 132, endPoint y: 111, distance: 85.8
click at [132, 111] on div "Message *" at bounding box center [164, 120] width 182 height 21
type textarea "Hi Alina, I am so sorry for the disruption to your service today. If you choose…"
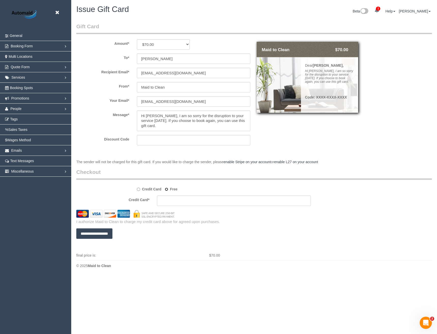
scroll to position [25200, 25006]
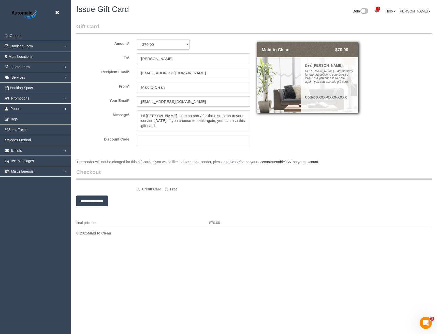
click at [159, 125] on textarea at bounding box center [193, 120] width 113 height 21
click at [96, 201] on input "**********" at bounding box center [92, 200] width 32 height 11
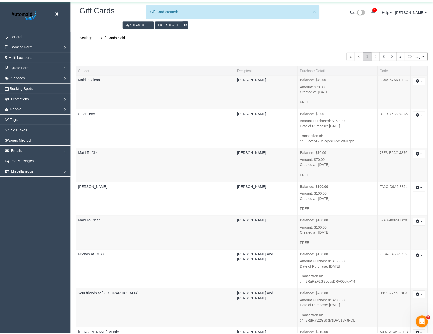
scroll to position [24611, 25010]
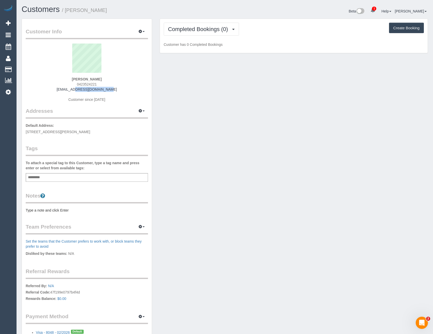
drag, startPoint x: 106, startPoint y: 90, endPoint x: 51, endPoint y: 88, distance: 54.5
click at [51, 88] on div "[PERSON_NAME] 0423524221 [EMAIL_ADDRESS][DOMAIN_NAME] Customer since [DATE]" at bounding box center [87, 76] width 122 height 64
copy link "[EMAIL_ADDRESS][DOMAIN_NAME]"
click at [206, 30] on span "Completed Bookings (0)" at bounding box center [199, 29] width 63 height 6
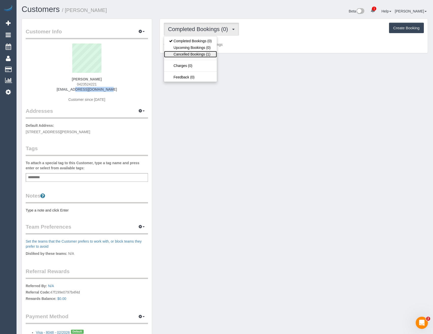
click at [194, 54] on link "Cancelled Bookings (1)" at bounding box center [190, 54] width 53 height 7
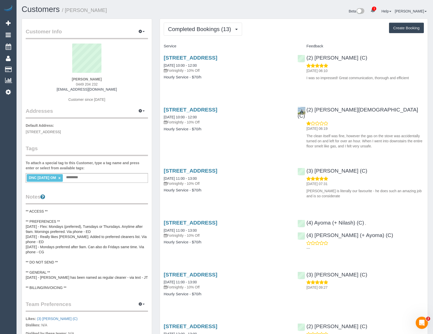
scroll to position [754, 433]
click at [213, 28] on span "Completed Bookings (13)" at bounding box center [201, 29] width 66 height 6
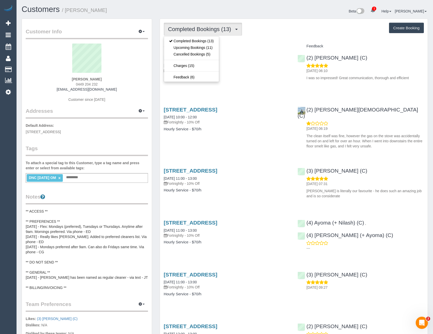
click at [259, 87] on div "[STREET_ADDRESS] [DATE] 10:00 - 12:00 Fortnightly - 10% Off Hourly Service - $7…" at bounding box center [227, 69] width 134 height 39
click at [195, 32] on button "Completed Bookings (13)" at bounding box center [203, 29] width 78 height 13
click at [194, 46] on link "Upcoming Bookings (11)" at bounding box center [191, 47] width 55 height 7
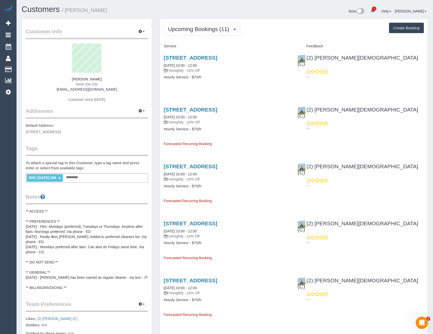
scroll to position [698, 433]
click at [211, 28] on span "Upcoming Bookings (11)" at bounding box center [200, 29] width 64 height 6
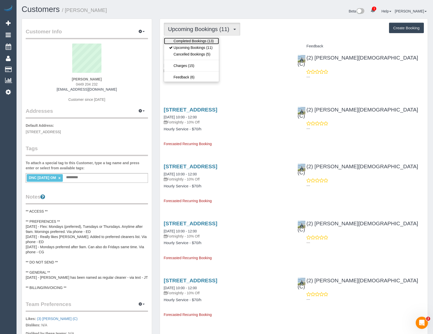
click at [200, 41] on link "Completed Bookings (13)" at bounding box center [191, 41] width 55 height 7
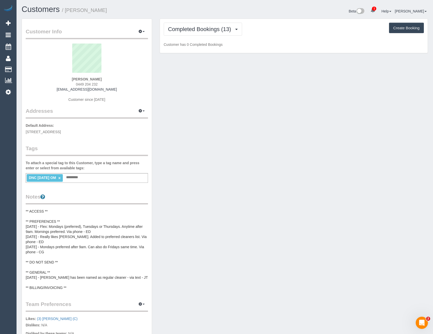
scroll to position [754, 433]
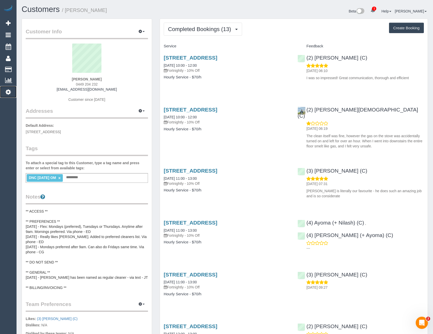
click at [9, 89] on icon at bounding box center [8, 92] width 5 height 6
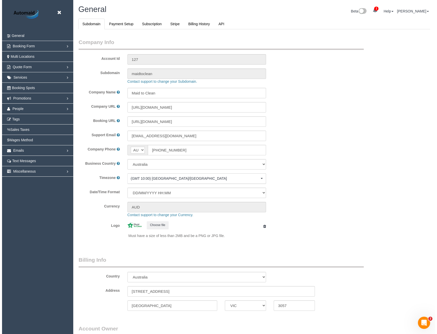
scroll to position [1163, 433]
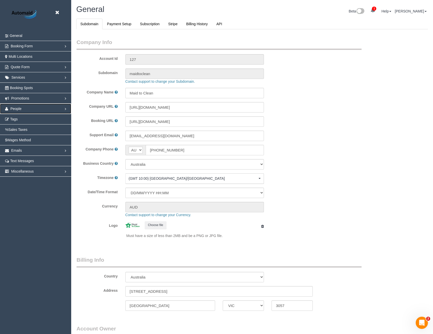
click at [16, 108] on span "People" at bounding box center [15, 109] width 11 height 4
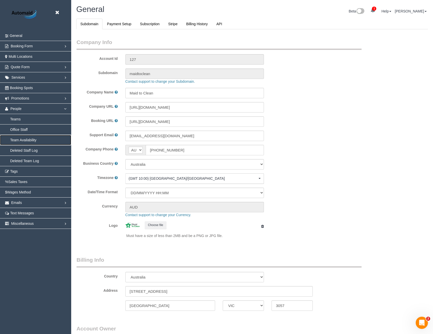
click at [25, 141] on link "Team Availability" at bounding box center [35, 140] width 71 height 10
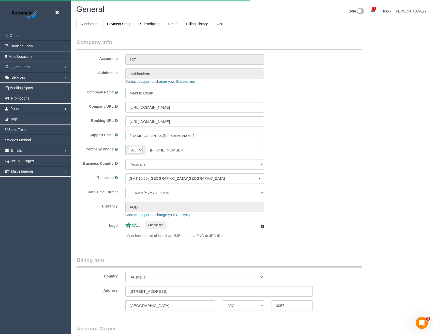
select select "1"
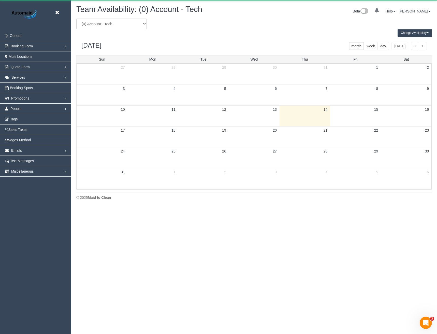
scroll to position [207, 437]
click at [128, 25] on select "(0) Account - Tech (0) Office (0) [PERSON_NAME] Test Account (1) [PERSON_NAME] …" at bounding box center [111, 24] width 70 height 10
select select "number:99657"
click at [76, 19] on select "(0) Account - Tech (0) Office (0) [PERSON_NAME] Test Account (1) [PERSON_NAME] …" at bounding box center [111, 24] width 70 height 10
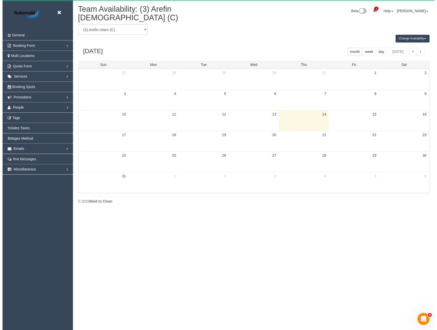
scroll to position [25236, 25006]
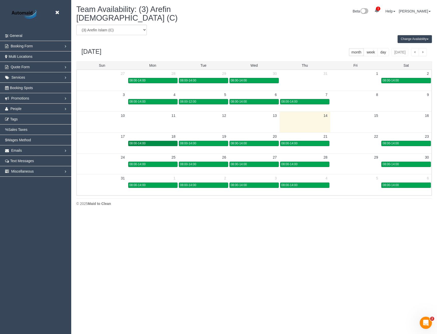
click at [157, 141] on div "08:00-14:00" at bounding box center [153, 143] width 47 height 4
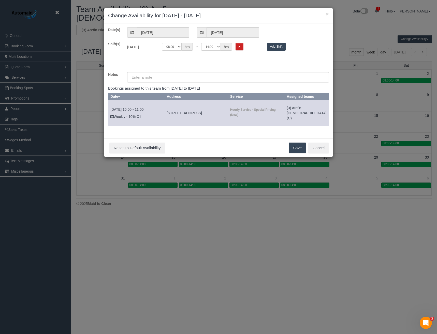
click at [182, 214] on div "× Change Availability for [DATE] - [DATE] Date(s) [DATE] [DATE] Shift(s) [DATE]…" at bounding box center [218, 167] width 437 height 334
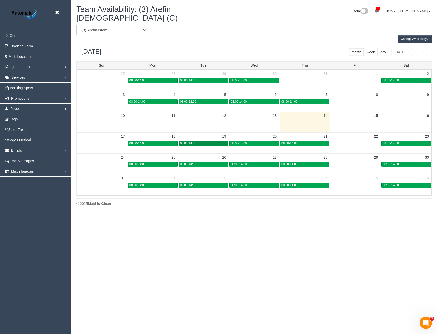
click at [187, 141] on span "08:00-14:00" at bounding box center [188, 143] width 16 height 4
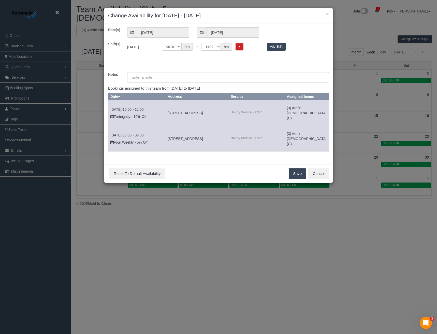
click at [176, 226] on div "× Change Availability for [DATE] - [DATE] Date(s) [DATE] [DATE] Shift(s) [DATE]…" at bounding box center [218, 167] width 437 height 334
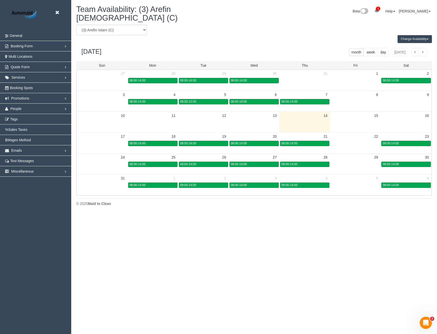
click at [413, 35] on button "Change Availability" at bounding box center [415, 39] width 34 height 8
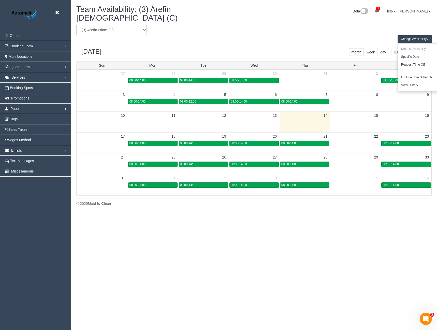
click at [410, 45] on button "Default Availability" at bounding box center [413, 49] width 31 height 8
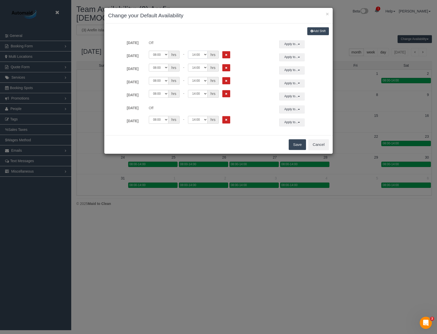
click at [197, 57] on select "00:00 00:05 00:10 00:15 00:20 00:25 00:30 00:35 00:40 00:45 00:50 00:55 01:00 0…" at bounding box center [198, 55] width 20 height 8
select select "string:09:00"
click at [188, 51] on select "00:00 00:05 00:10 00:15 00:20 00:25 00:30 00:35 00:40 00:45 00:50 00:55 01:00 0…" at bounding box center [198, 55] width 20 height 8
click at [286, 59] on button "Apply to..." at bounding box center [291, 57] width 25 height 8
click at [297, 131] on button "Apply" at bounding box center [300, 130] width 13 height 7
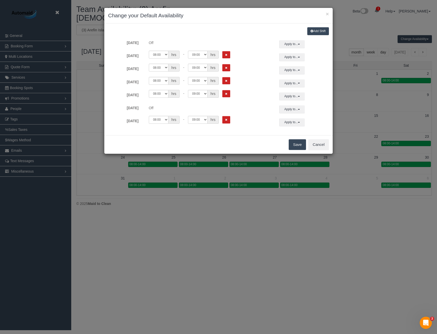
click at [296, 145] on button "Save" at bounding box center [297, 144] width 17 height 11
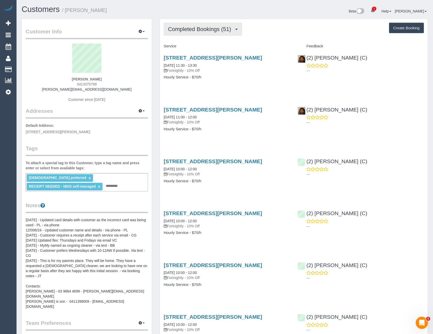
click at [221, 30] on span "Completed Bookings (51)" at bounding box center [201, 29] width 66 height 6
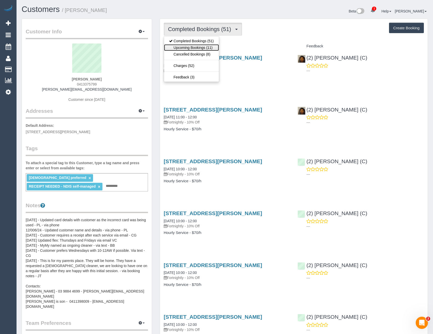
click at [212, 49] on link "Upcoming Bookings (11)" at bounding box center [191, 47] width 55 height 7
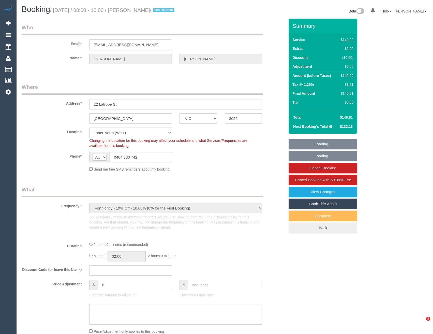
select select "VIC"
select select "object:739"
select select "string:stripe-pm_1RrSpX2GScqysDRVshHgBpo4"
select select "number:27"
select select "number:14"
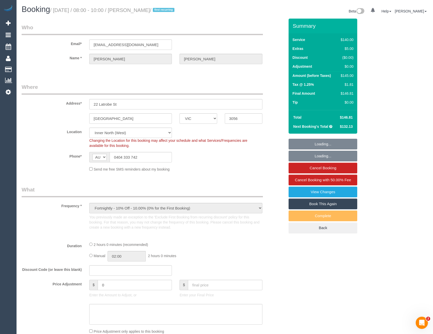
select select "number:19"
select select "number:22"
select select "number:34"
select select "number:11"
